Goal: Task Accomplishment & Management: Use online tool/utility

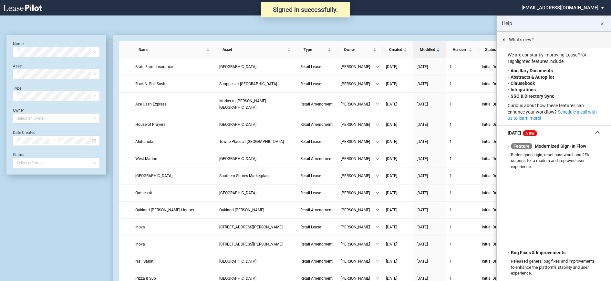
click at [601, 24] on md-icon "close" at bounding box center [602, 24] width 8 height 8
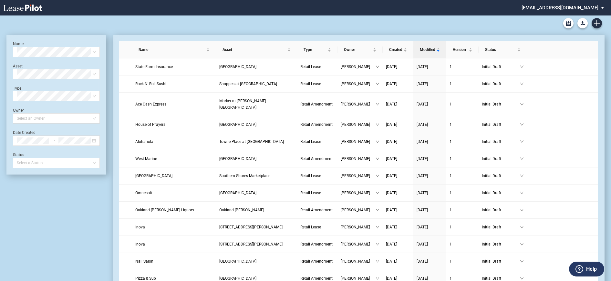
click at [559, 9] on md-select "nschechter@kleinenterprises.com Change Password 2-Factor Authentication Form Ma…" at bounding box center [565, 7] width 88 height 15
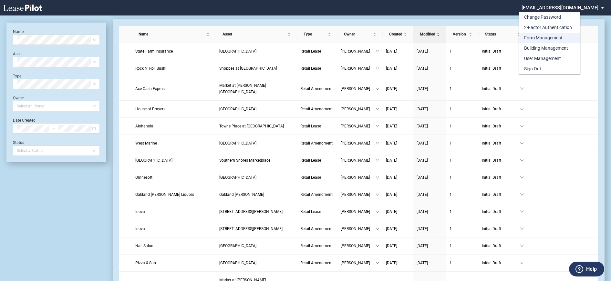
click at [533, 39] on div "Form Management" at bounding box center [543, 38] width 38 height 6
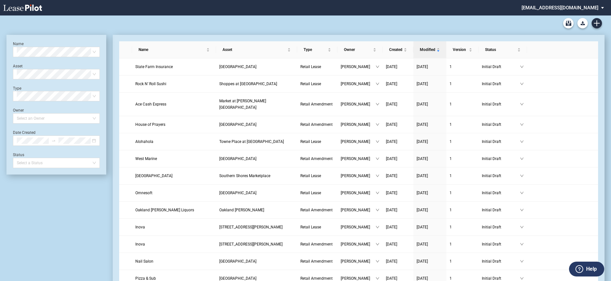
scroll to position [15, 0]
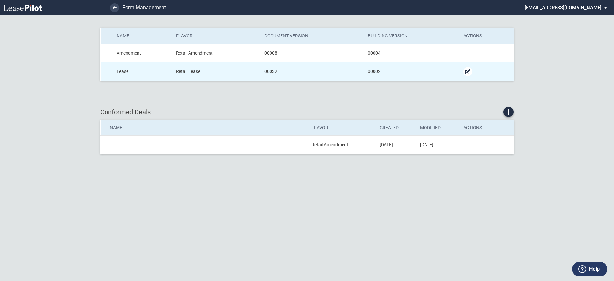
click at [466, 71] on md-icon "Manage Form" at bounding box center [468, 72] width 8 height 8
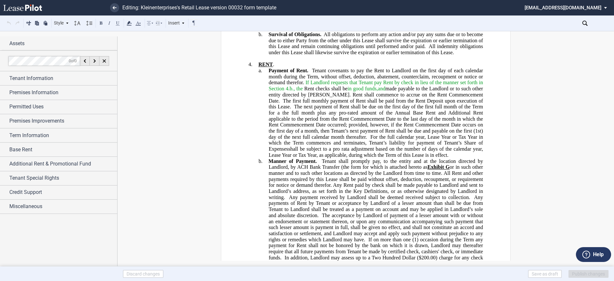
scroll to position [1679, 0]
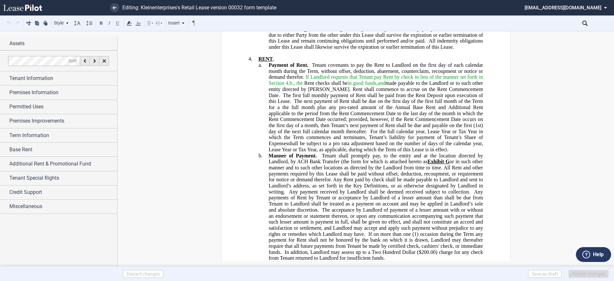
click at [448, 167] on span "or in such other manner and to such other locations as directed by the Landlord…" at bounding box center [377, 177] width 216 height 36
click at [595, 274] on button "Publish changes" at bounding box center [589, 274] width 40 height 8
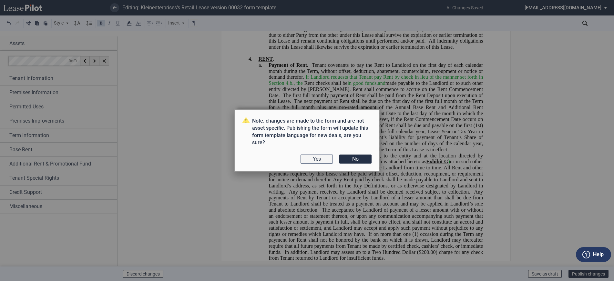
click at [310, 159] on button "Yes" at bounding box center [317, 159] width 32 height 9
